Goal: Task Accomplishment & Management: Manage account settings

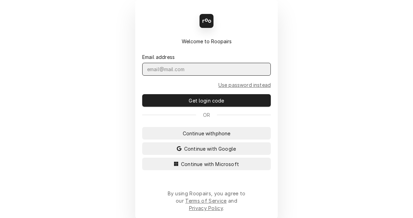
click at [177, 72] on input "Dynamic Content Wrapper" at bounding box center [206, 69] width 129 height 13
type input "kym.parson@csi1.com"
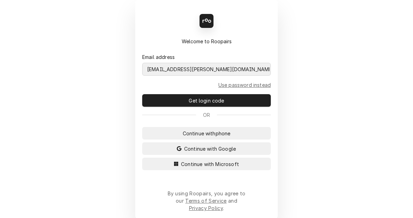
click at [142, 158] on button "Continue with Microsoft" at bounding box center [206, 164] width 129 height 13
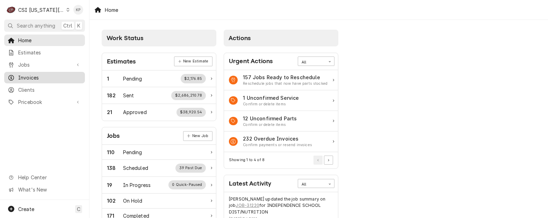
click at [22, 77] on span "Invoices" at bounding box center [49, 77] width 63 height 7
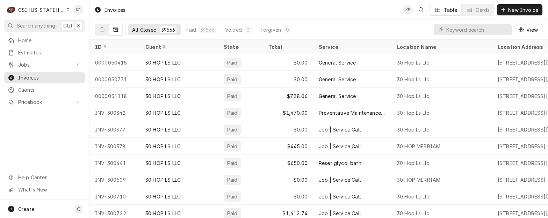
drag, startPoint x: 32, startPoint y: 74, endPoint x: 48, endPoint y: 70, distance: 16.4
click at [32, 74] on span "Invoices" at bounding box center [49, 77] width 63 height 7
click at [67, 11] on icon "Dynamic Content Wrapper" at bounding box center [68, 9] width 3 height 3
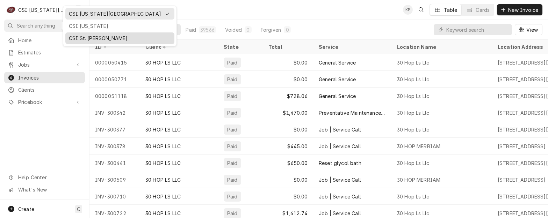
click at [84, 37] on div "CSI St. [PERSON_NAME]" at bounding box center [120, 38] width 102 height 7
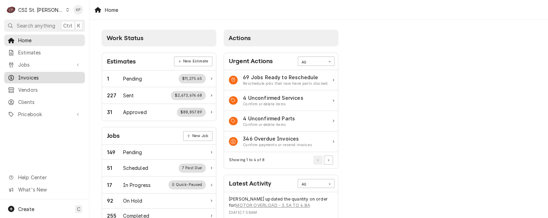
click at [28, 74] on span "Invoices" at bounding box center [49, 77] width 63 height 7
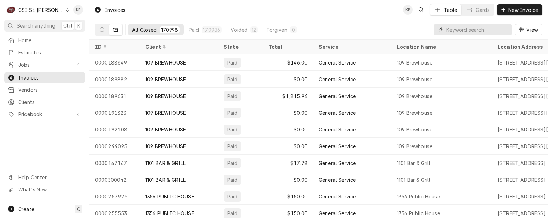
click at [460, 32] on input "Dynamic Content Wrapper" at bounding box center [477, 29] width 62 height 11
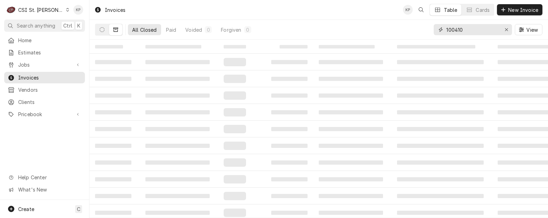
type input "100410"
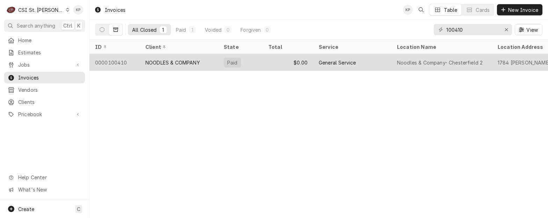
click at [109, 61] on div "0000100410" at bounding box center [114, 62] width 50 height 17
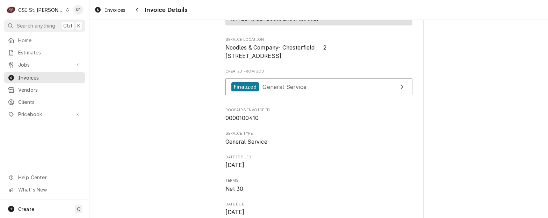
scroll to position [105, 0]
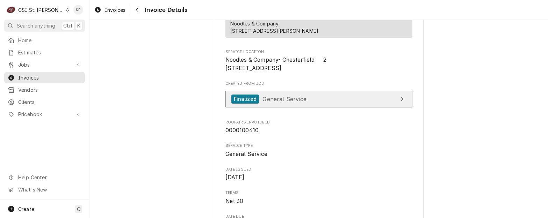
click at [233, 104] on div "Finalized" at bounding box center [245, 99] width 28 height 9
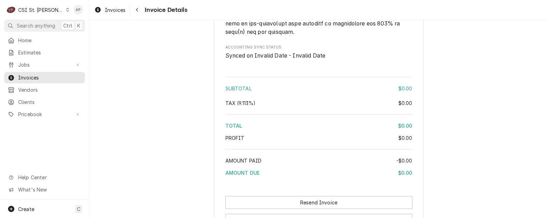
scroll to position [960, 0]
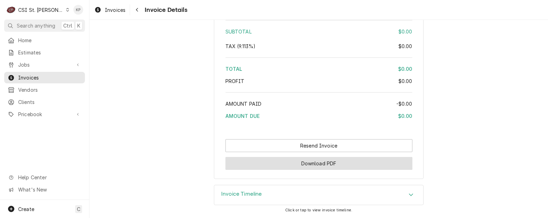
click at [341, 168] on button "Download PDF" at bounding box center [318, 163] width 187 height 13
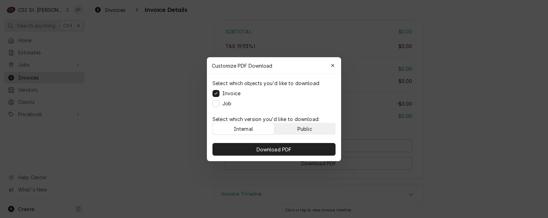
click at [315, 127] on button "Public" at bounding box center [304, 128] width 61 height 11
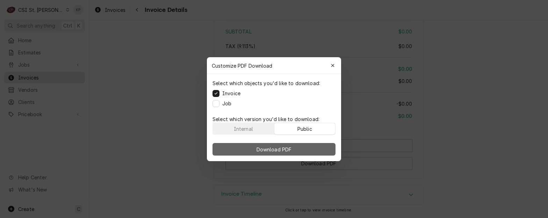
click at [315, 153] on button "Download PDF" at bounding box center [273, 149] width 123 height 13
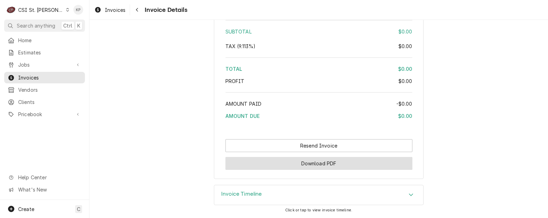
click at [317, 164] on button "Download PDF" at bounding box center [318, 163] width 187 height 13
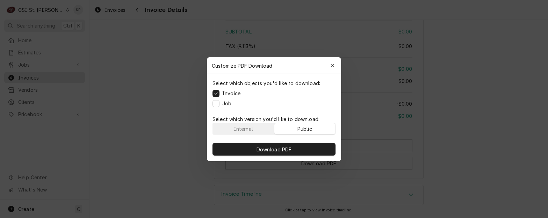
click at [304, 124] on button "Public" at bounding box center [304, 128] width 61 height 11
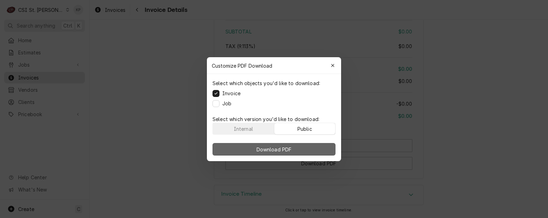
click at [306, 149] on button "Download PDF" at bounding box center [273, 149] width 123 height 13
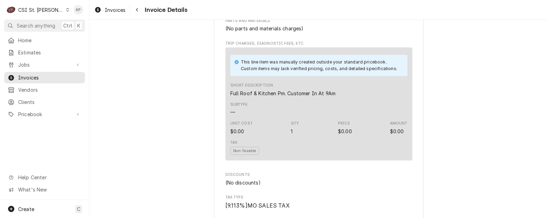
scroll to position [366, 0]
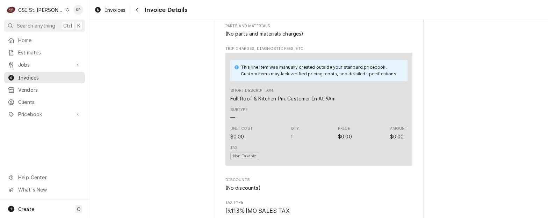
click at [66, 12] on div "Dynamic Content Wrapper" at bounding box center [68, 9] width 4 height 5
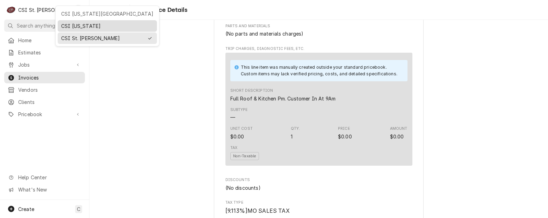
click at [65, 24] on div "CSI [US_STATE]" at bounding box center [107, 25] width 92 height 7
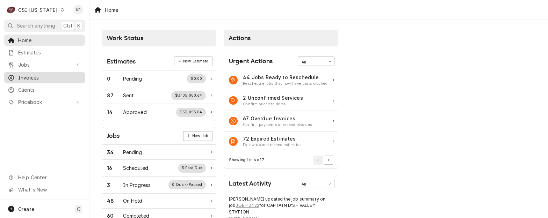
click at [22, 75] on span "Invoices" at bounding box center [49, 77] width 63 height 7
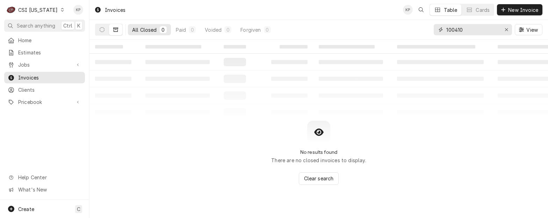
drag, startPoint x: 470, startPoint y: 28, endPoint x: 482, endPoint y: 22, distance: 13.4
click at [476, 27] on input "100410" at bounding box center [472, 29] width 52 height 11
click at [115, 29] on icon "Dynamic Content Wrapper" at bounding box center [115, 29] width 5 height 5
click at [101, 29] on icon "Dynamic Content Wrapper" at bounding box center [102, 29] width 5 height 5
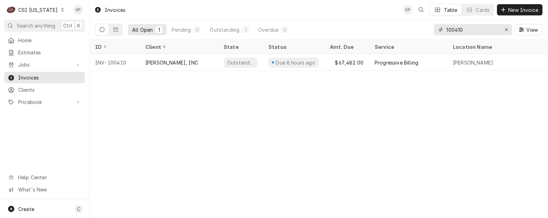
drag, startPoint x: 474, startPoint y: 30, endPoint x: 385, endPoint y: 28, distance: 89.5
click at [385, 28] on div "All Open 1 Pending 0 Outstanding 1 Overdue 0 100410 View" at bounding box center [318, 30] width 447 height 20
type input "100286"
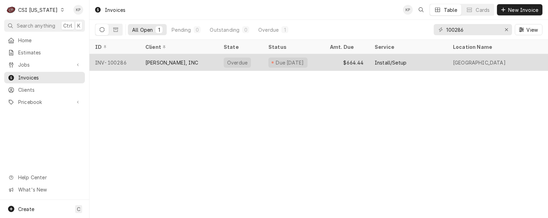
click at [114, 60] on div "INV-100286" at bounding box center [114, 62] width 50 height 17
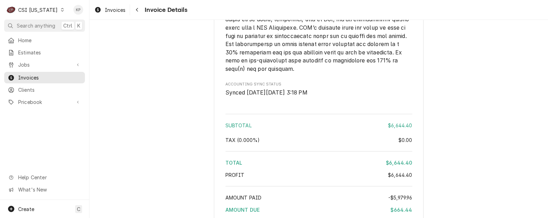
scroll to position [1223, 0]
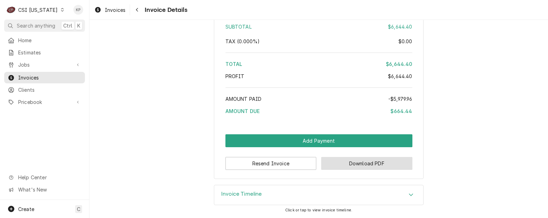
click at [335, 170] on button "Download PDF" at bounding box center [366, 163] width 91 height 13
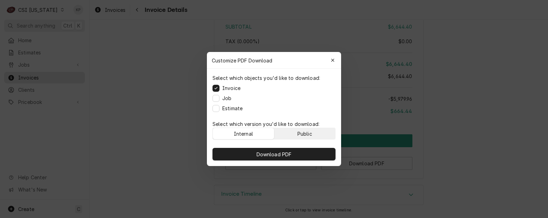
click at [298, 134] on div "Public" at bounding box center [304, 133] width 15 height 7
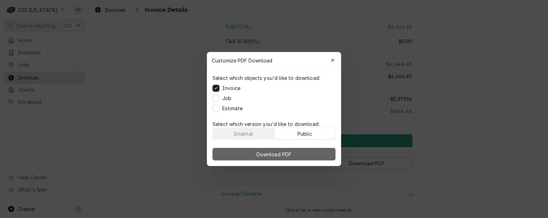
click at [294, 151] on button "Download PDF" at bounding box center [273, 154] width 123 height 13
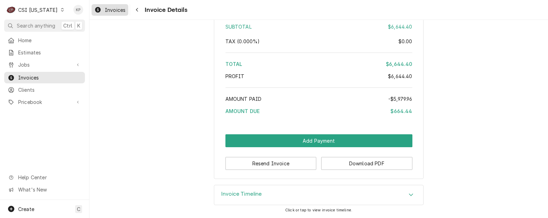
click at [122, 11] on span "Invoices" at bounding box center [115, 9] width 21 height 7
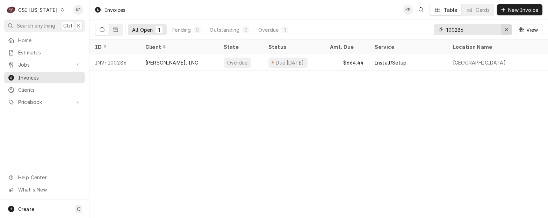
click at [507, 28] on icon "Erase input" at bounding box center [507, 29] width 4 height 5
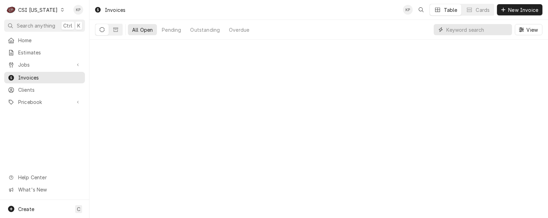
drag, startPoint x: 468, startPoint y: 30, endPoint x: 479, endPoint y: 28, distance: 11.1
click at [470, 30] on input "Dynamic Content Wrapper" at bounding box center [477, 29] width 62 height 11
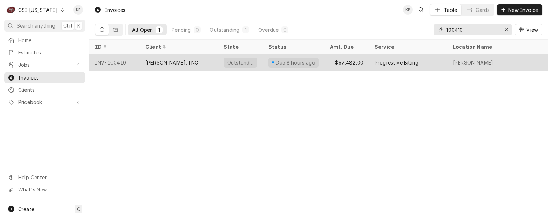
type input "100410"
click at [116, 60] on div "INV-100410" at bounding box center [114, 62] width 50 height 17
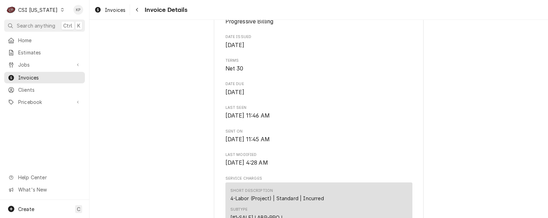
scroll to position [210, 0]
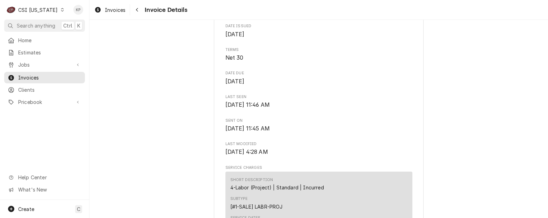
drag, startPoint x: 223, startPoint y: 34, endPoint x: 282, endPoint y: 36, distance: 59.4
click at [282, 15] on span "Progressive Billing" at bounding box center [318, 11] width 187 height 8
click at [352, 109] on span "[DATE] 11:46 AM" at bounding box center [318, 105] width 187 height 8
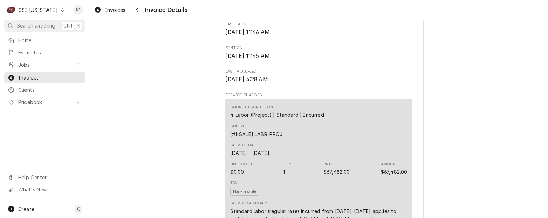
scroll to position [280, 0]
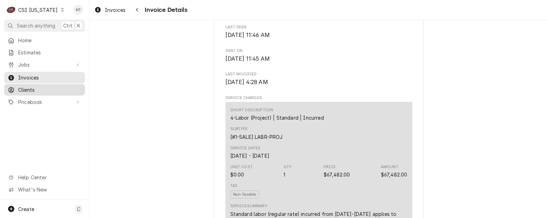
click at [30, 88] on span "Clients" at bounding box center [49, 89] width 63 height 7
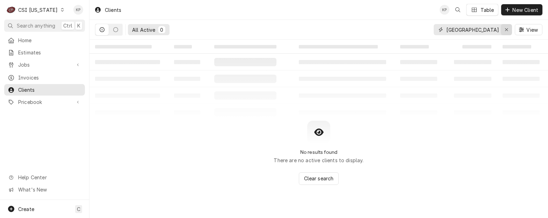
click at [505, 28] on icon "Erase input" at bounding box center [507, 29] width 4 height 5
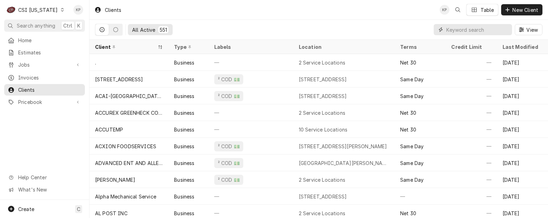
paste input "FRANKLIN COUNTY SCHOOLS "FACILITIES DEPT""
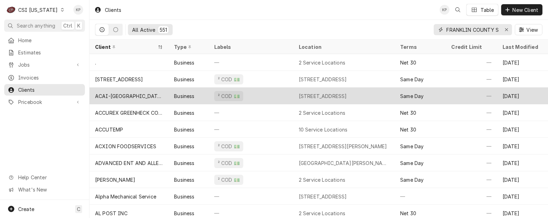
scroll to position [0, 71]
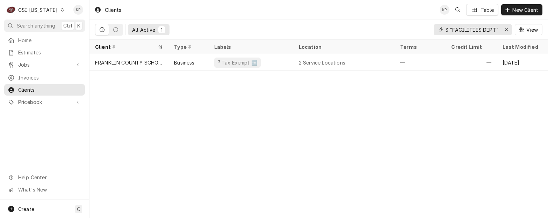
type input "FRANKLIN COUNTY SCHOOLS "FACILITIES DEPT""
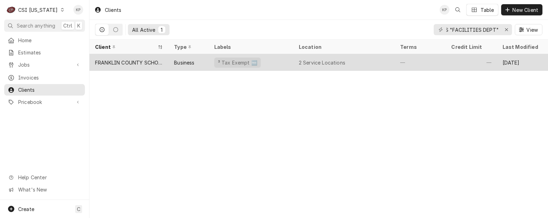
scroll to position [0, 0]
click at [147, 60] on div "FRANKLIN COUNTY SCHOOLS "FACILITIES DEPT"" at bounding box center [129, 62] width 68 height 7
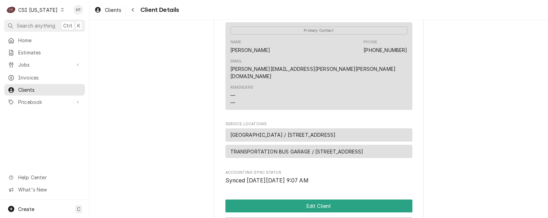
scroll to position [325, 0]
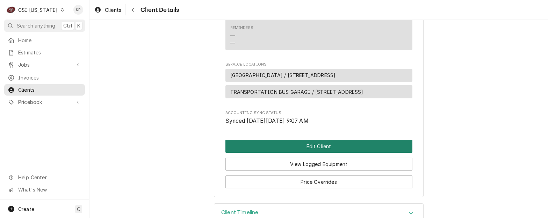
click at [313, 140] on button "Edit Client" at bounding box center [318, 146] width 187 height 13
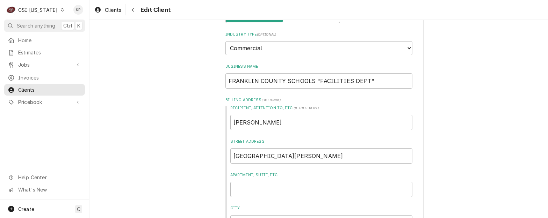
scroll to position [140, 0]
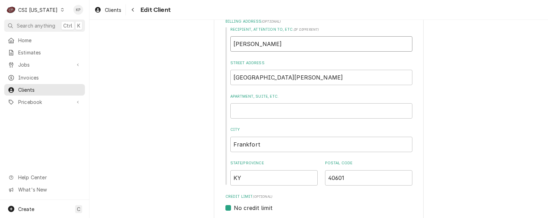
drag, startPoint x: 288, startPoint y: 41, endPoint x: 220, endPoint y: 46, distance: 68.3
type textarea "x"
paste input "[PERSON_NAME]"
type textarea "x"
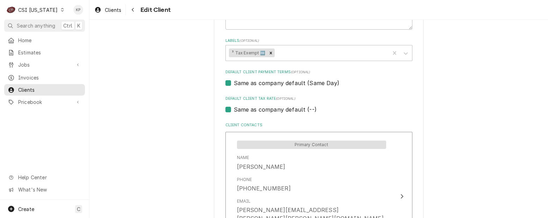
scroll to position [384, 0]
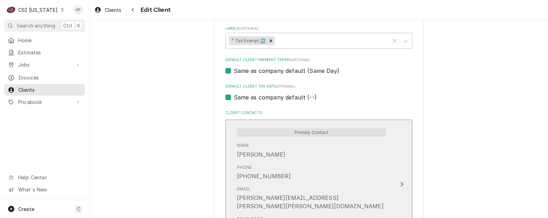
type input "[PERSON_NAME]"
drag, startPoint x: 292, startPoint y: 152, endPoint x: 253, endPoint y: 154, distance: 38.5
click at [253, 154] on div "Name CARLY DOWELL" at bounding box center [311, 151] width 149 height 22
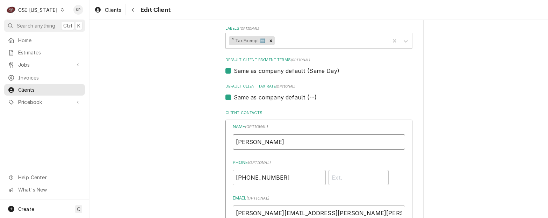
drag, startPoint x: 296, startPoint y: 143, endPoint x: 226, endPoint y: 141, distance: 70.6
click at [244, 142] on input "CARLY DOWELL" at bounding box center [319, 142] width 172 height 15
type input "C"
paste input "[PERSON_NAME]"
type input "[PERSON_NAME]"
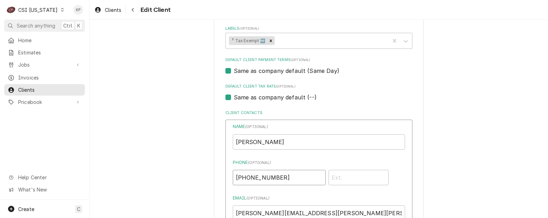
click at [270, 178] on input "(502) 209-6902" at bounding box center [279, 177] width 93 height 15
drag, startPoint x: 252, startPoint y: 176, endPoint x: 391, endPoint y: 176, distance: 138.4
click at [390, 176] on div "(502) 209-6902" at bounding box center [319, 176] width 172 height 18
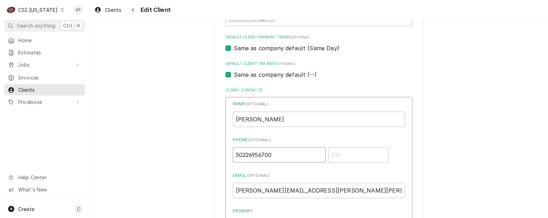
scroll to position [419, 0]
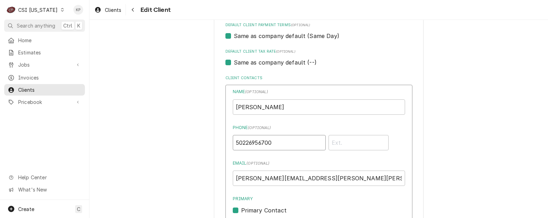
drag, startPoint x: 260, startPoint y: 143, endPoint x: 186, endPoint y: 137, distance: 74.0
click at [182, 140] on div "Please provide the following information about your client: Client Type Industr…" at bounding box center [318, 42] width 458 height 869
type input "[PHONE_NUMBER]"
drag, startPoint x: 339, startPoint y: 171, endPoint x: 162, endPoint y: 175, distance: 177.2
click at [162, 175] on div "Please provide the following information about your client: Client Type Industr…" at bounding box center [318, 42] width 458 height 869
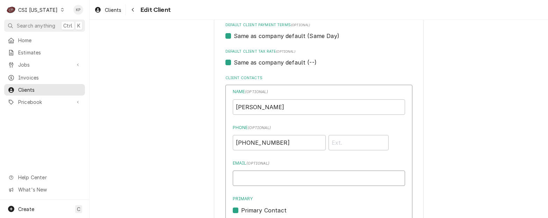
click at [247, 179] on input "Email ( optional )" at bounding box center [319, 178] width 172 height 15
paste input "lyndsey.faircloth@franklin.kysc"
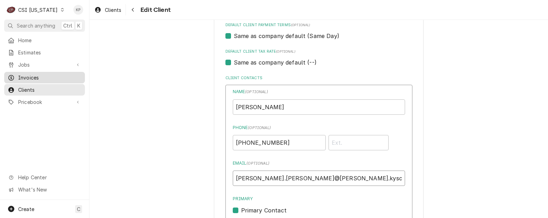
type input "lyndsey.faircloth@franklin.kysc"
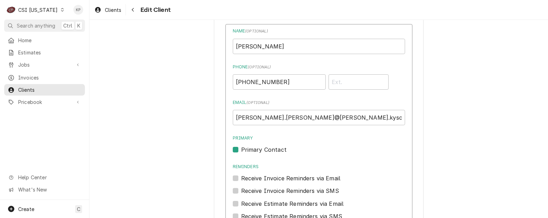
scroll to position [489, 0]
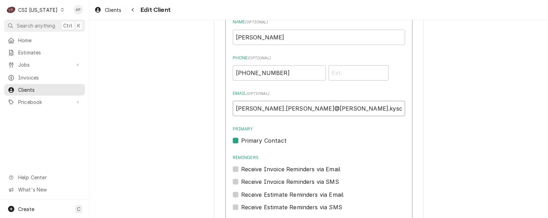
drag, startPoint x: 322, startPoint y: 109, endPoint x: 213, endPoint y: 106, distance: 109.1
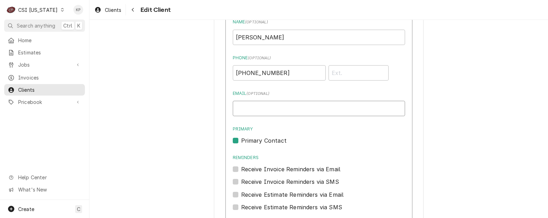
paste input "lyndsey.faircloth@franklin.kyschools.us"
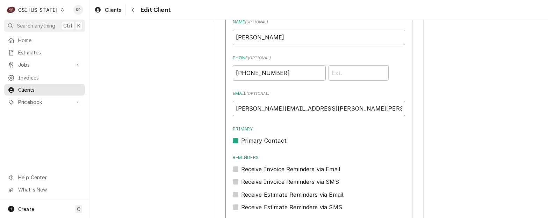
type input "lyndsey.faircloth@franklin.kyschools.us"
click at [328, 138] on div "Primary Contact" at bounding box center [319, 141] width 172 height 8
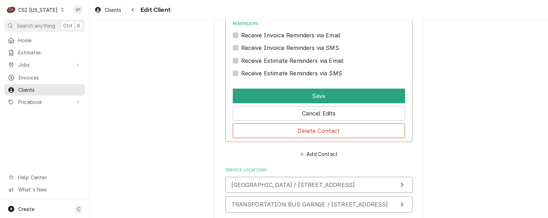
scroll to position [629, 0]
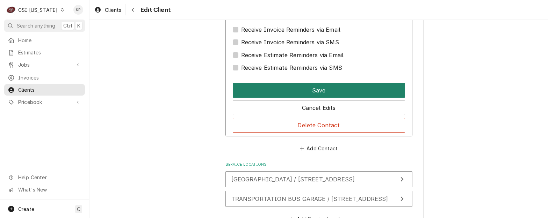
click at [331, 91] on button "Save" at bounding box center [319, 90] width 172 height 15
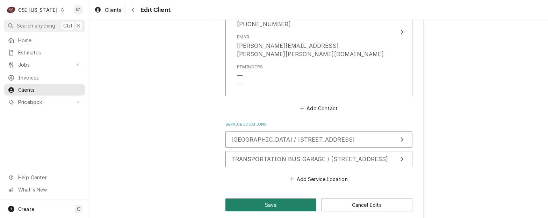
click at [284, 199] on button "Save" at bounding box center [270, 205] width 91 height 13
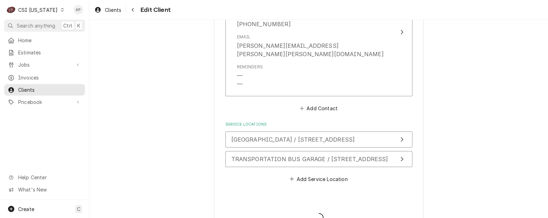
type textarea "x"
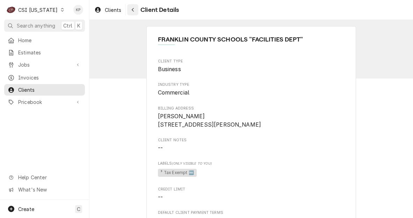
drag, startPoint x: 113, startPoint y: 8, endPoint x: 130, endPoint y: 9, distance: 17.9
click at [113, 8] on span "Clients" at bounding box center [113, 9] width 16 height 7
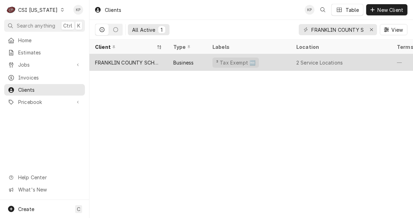
click at [117, 61] on div "FRANKLIN COUNTY SCHOOLS "FACILITIES DEPT"" at bounding box center [128, 62] width 67 height 7
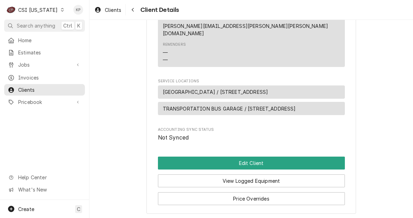
scroll to position [315, 0]
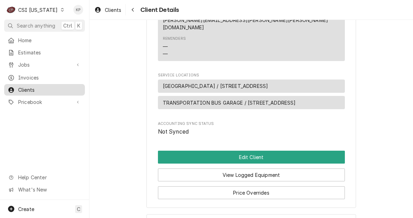
click at [24, 86] on span "Clients" at bounding box center [49, 89] width 63 height 7
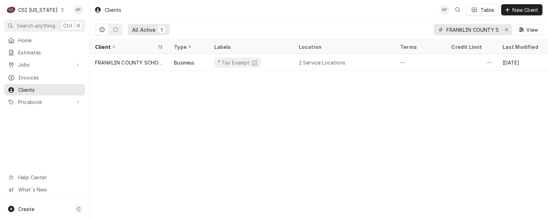
click at [413, 30] on icon "Erase input" at bounding box center [507, 29] width 4 height 5
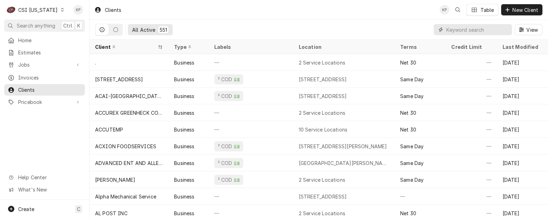
click at [413, 31] on input "Dynamic Content Wrapper" at bounding box center [477, 29] width 62 height 11
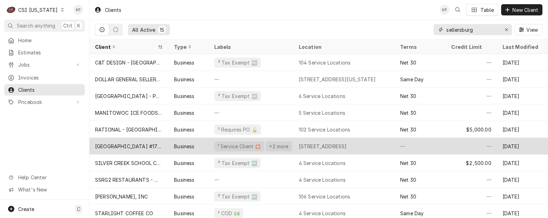
type input "sellersburg"
click at [129, 147] on div "SELLERSBURG MOOSE LODGE #1757" at bounding box center [129, 146] width 68 height 7
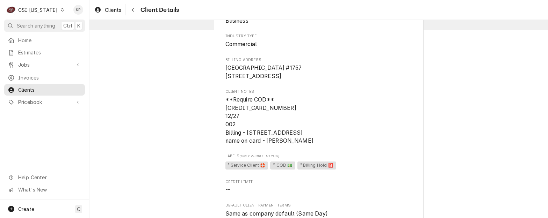
scroll to position [105, 0]
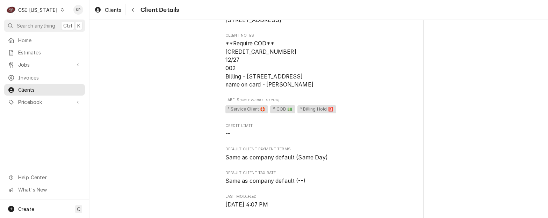
click at [300, 55] on span "**Require COD** 4034-8800-7911-7716 12/27 002 Billing - 1040 S Indinia Avenue -…" at bounding box center [318, 64] width 187 height 50
drag, startPoint x: 291, startPoint y: 62, endPoint x: 224, endPoint y: 63, distance: 67.1
click at [225, 63] on span "**Require COD** 4034-8800-7911-7716 12/27 002 Billing - 1040 S Indinia Avenue -…" at bounding box center [318, 64] width 187 height 50
copy span "4034-8800-7911-7716"
click at [302, 88] on span "**Require COD** 4034-8800-7911-7716 12/27 002 Billing - 1040 S Indinia Avenue -…" at bounding box center [269, 64] width 88 height 48
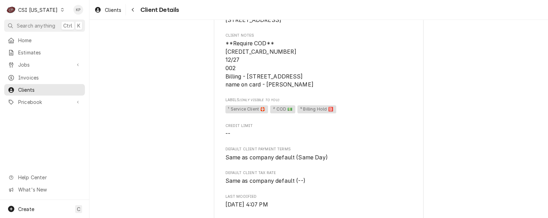
drag, startPoint x: 264, startPoint y: 93, endPoint x: 303, endPoint y: 93, distance: 39.1
click at [303, 89] on span "**Require COD** 4034-8800-7911-7716 12/27 002 Billing - 1040 S Indinia Avenue -…" at bounding box center [318, 64] width 187 height 50
drag, startPoint x: 303, startPoint y: 93, endPoint x: 297, endPoint y: 95, distance: 6.5
copy span "Kathleen Cool"
click at [351, 89] on span "**Require COD** [CREDIT_CARD_NUMBER] 12/27 002 Billing - [STREET_ADDRESS] name …" at bounding box center [318, 64] width 187 height 50
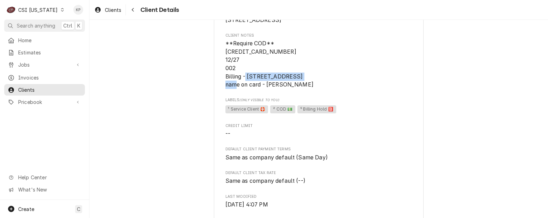
drag, startPoint x: 245, startPoint y: 82, endPoint x: 303, endPoint y: 81, distance: 57.7
click at [303, 81] on span "**Require COD** [CREDIT_CARD_NUMBER] 12/27 002 Billing - [STREET_ADDRESS] name …" at bounding box center [269, 64] width 88 height 48
copy span "[STREET_ADDRESS]"
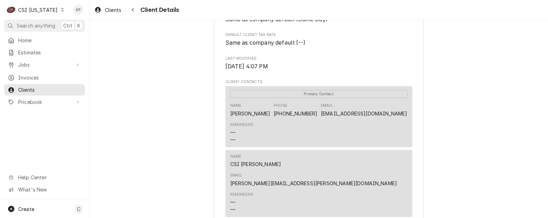
scroll to position [245, 0]
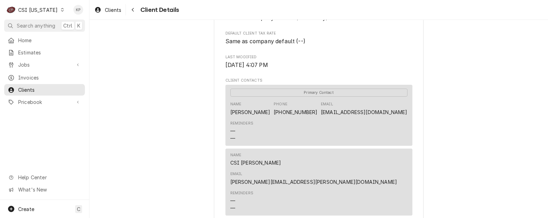
click at [453, 121] on div "SELLERSBURG MOOSE LODGE #1757 Client Type Business Industry Type Commercial Bil…" at bounding box center [318, 63] width 458 height 577
drag, startPoint x: 406, startPoint y: 122, endPoint x: 339, endPoint y: 122, distance: 67.4
click at [339, 122] on div "Primary Contact Name Kathy Phone (502) 216-3612 Email lodge1757@mooseunits.org …" at bounding box center [318, 115] width 187 height 61
drag, startPoint x: 339, startPoint y: 122, endPoint x: 349, endPoint y: 123, distance: 10.2
copy link "[EMAIL_ADDRESS][DOMAIN_NAME]"
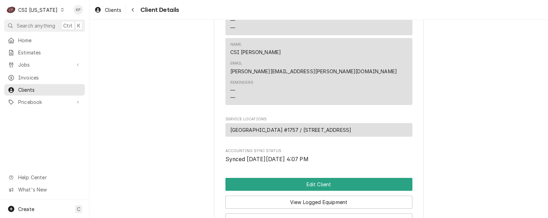
scroll to position [409, 0]
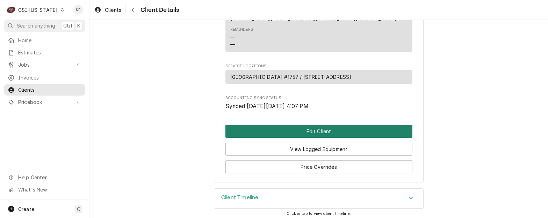
click at [316, 127] on button "Edit Client" at bounding box center [318, 131] width 187 height 13
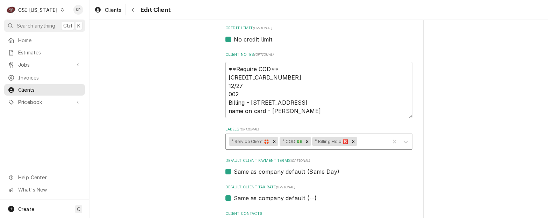
scroll to position [315, 0]
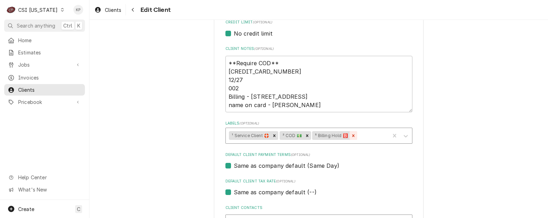
click at [352, 136] on icon "Remove ⁵ Billing Hold 🅱️" at bounding box center [353, 135] width 5 height 5
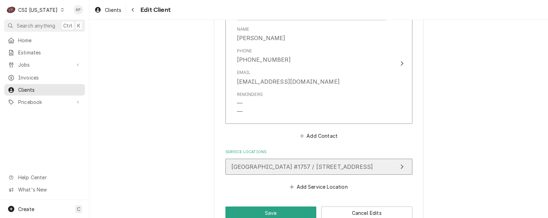
scroll to position [652, 0]
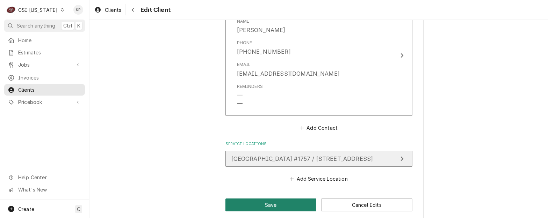
click at [270, 199] on button "Save" at bounding box center [270, 205] width 91 height 13
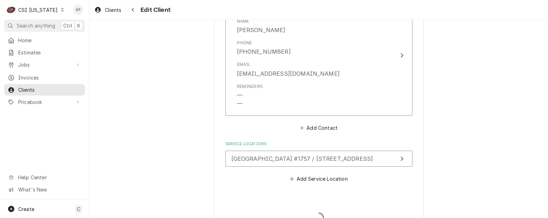
type textarea "x"
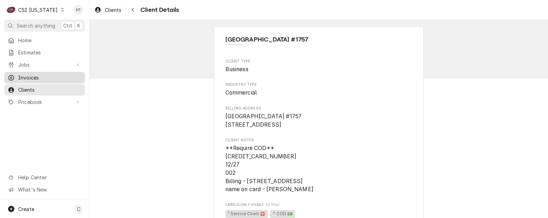
click at [30, 77] on span "Invoices" at bounding box center [49, 77] width 63 height 7
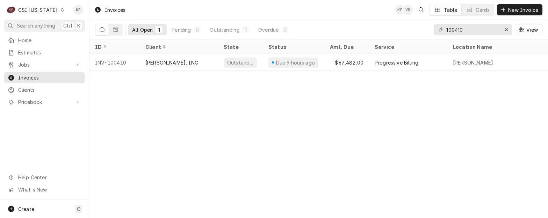
click at [61, 10] on icon "Dynamic Content Wrapper" at bounding box center [62, 9] width 3 height 3
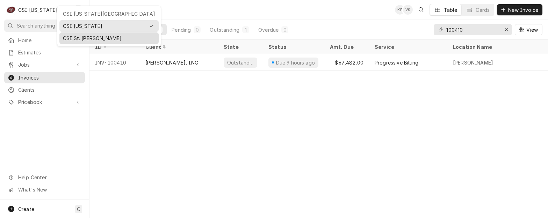
click at [72, 38] on div "CSI St. [PERSON_NAME]" at bounding box center [109, 38] width 92 height 7
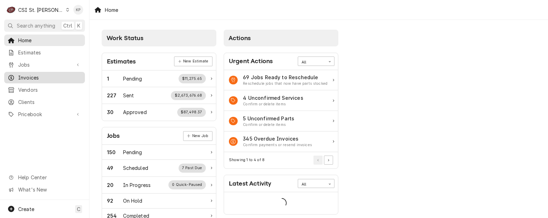
click at [32, 78] on span "Invoices" at bounding box center [49, 77] width 63 height 7
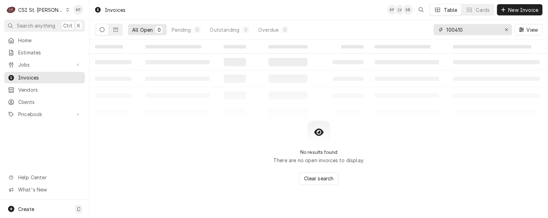
click at [508, 27] on icon "Erase input" at bounding box center [507, 29] width 4 height 5
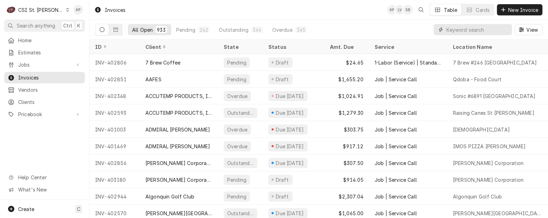
click at [481, 32] on input "Dynamic Content Wrapper" at bounding box center [477, 29] width 62 height 11
click at [450, 30] on input "Dynamic Content Wrapper" at bounding box center [477, 29] width 62 height 11
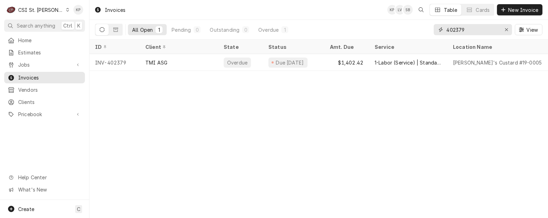
type input "402379"
